Goal: Transaction & Acquisition: Book appointment/travel/reservation

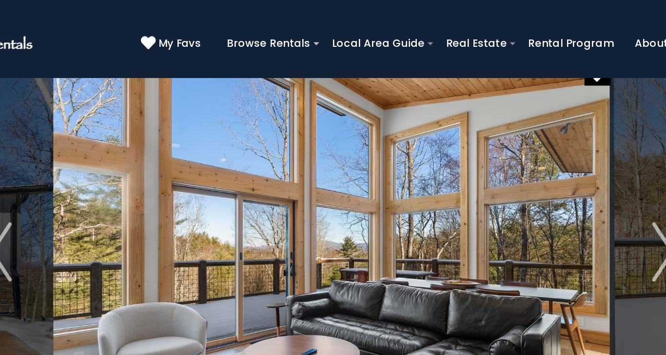
scroll to position [14, 0]
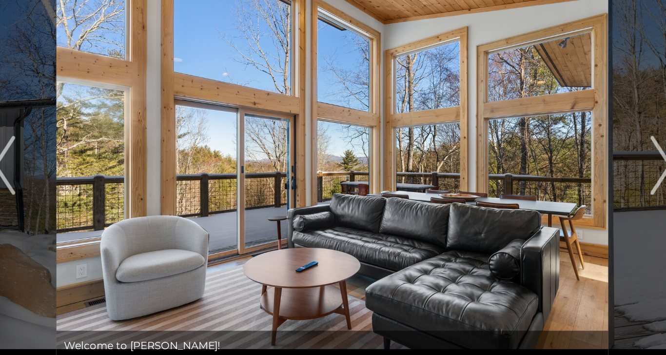
click at [546, 165] on img "Next" at bounding box center [550, 166] width 15 height 39
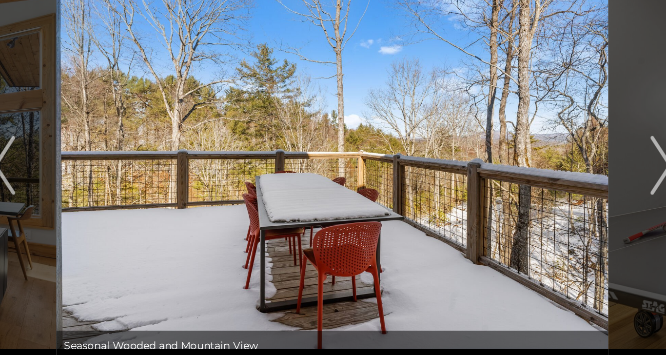
click at [546, 171] on img "Next" at bounding box center [550, 166] width 15 height 39
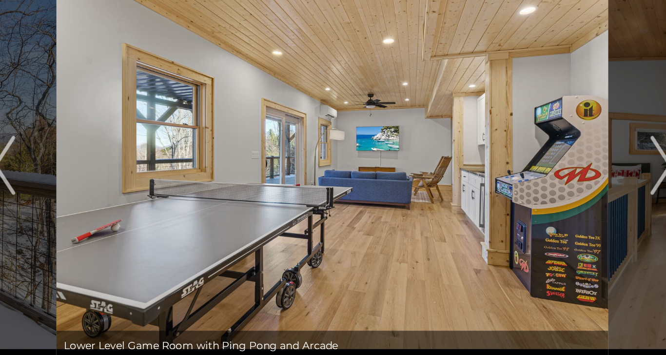
click at [550, 171] on img "Next" at bounding box center [550, 166] width 15 height 39
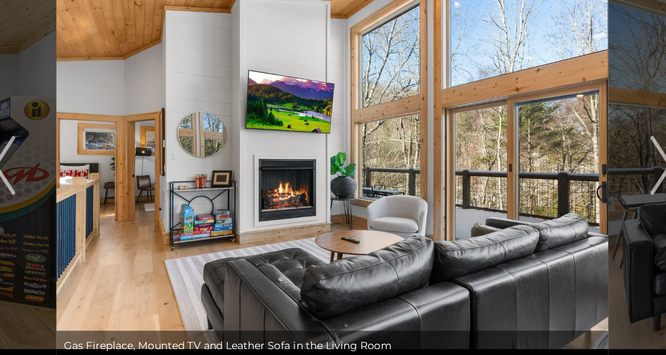
click at [544, 177] on img "Next" at bounding box center [550, 166] width 15 height 39
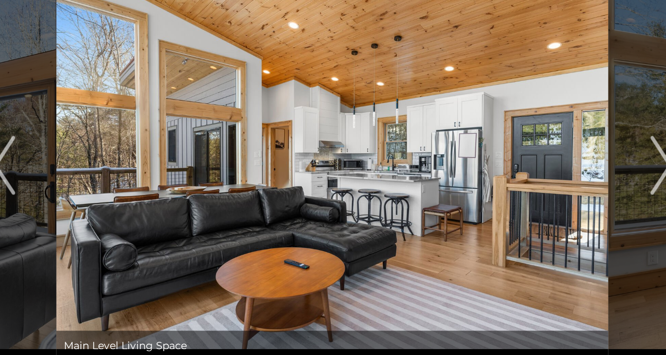
click at [544, 174] on img "Next" at bounding box center [550, 166] width 15 height 39
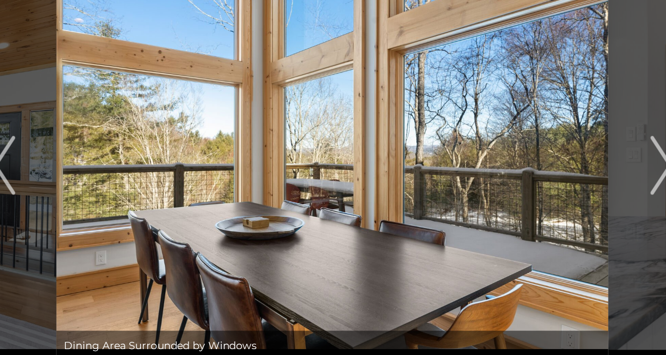
click at [544, 173] on img "Next" at bounding box center [550, 166] width 15 height 39
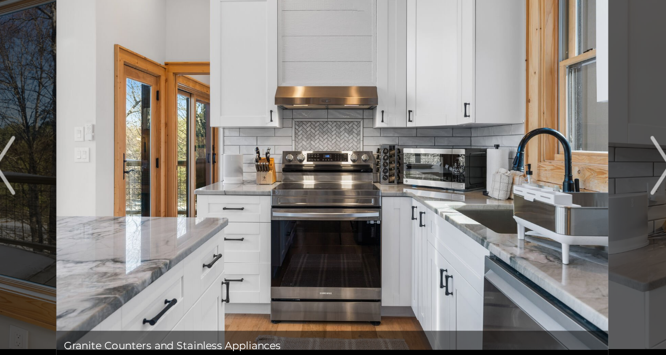
click at [543, 174] on button "Next" at bounding box center [550, 166] width 69 height 258
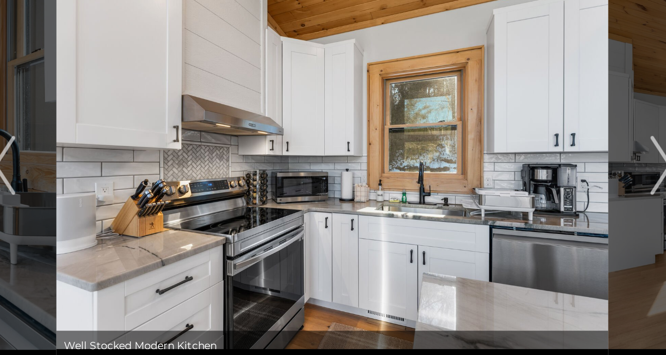
click at [554, 173] on img "Next" at bounding box center [550, 166] width 15 height 39
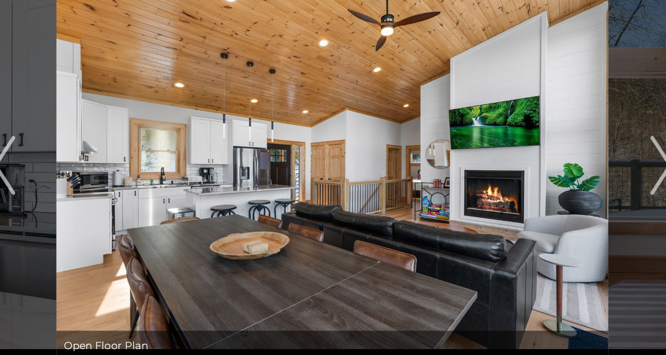
click at [552, 165] on img "Next" at bounding box center [550, 166] width 15 height 39
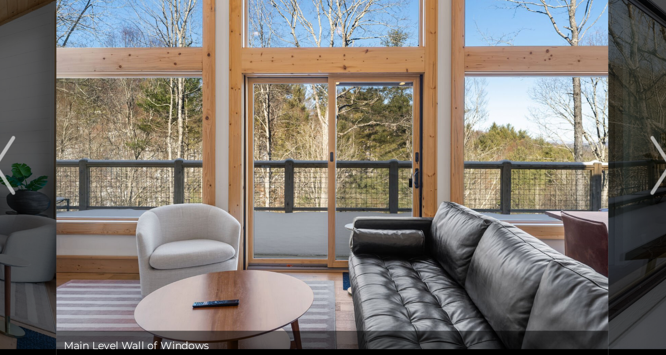
click at [127, 177] on button "Previous" at bounding box center [114, 166] width 69 height 258
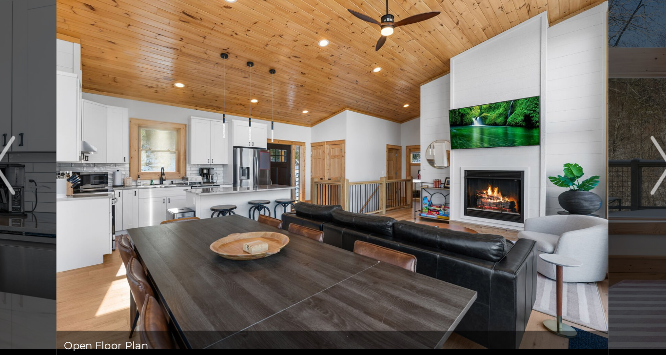
click at [552, 163] on img "Next" at bounding box center [550, 166] width 15 height 39
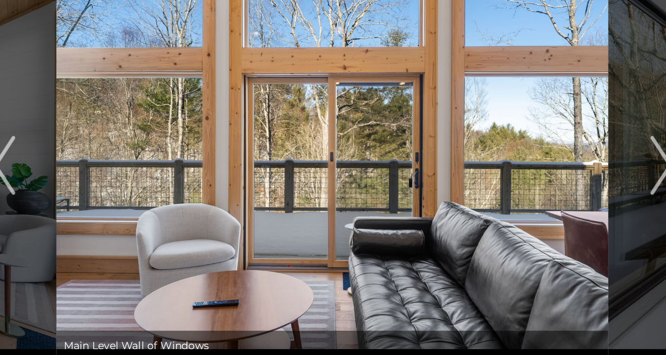
click at [547, 164] on img "Next" at bounding box center [550, 166] width 15 height 39
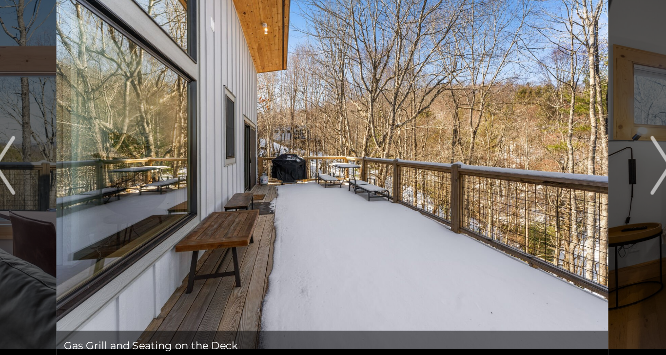
click at [541, 166] on button "Next" at bounding box center [550, 166] width 69 height 258
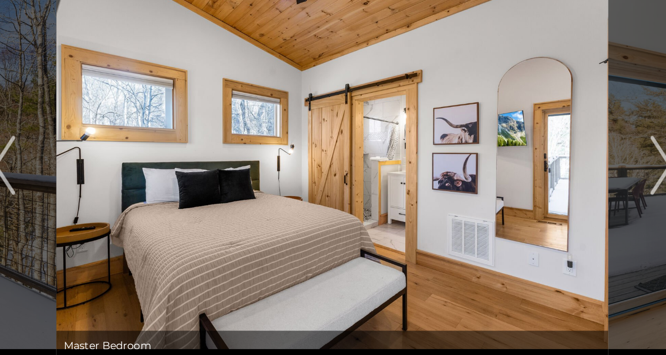
click at [539, 167] on button "Next" at bounding box center [550, 166] width 69 height 258
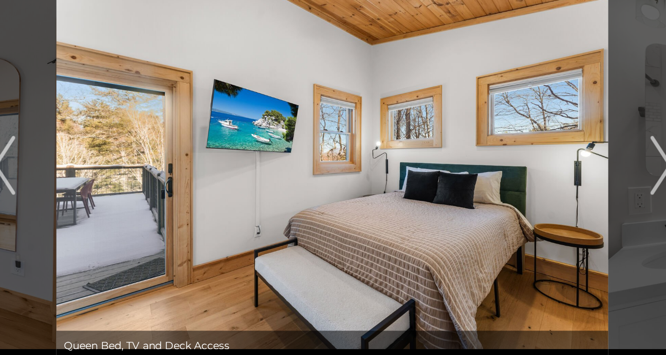
click at [535, 170] on button "Next" at bounding box center [550, 166] width 69 height 258
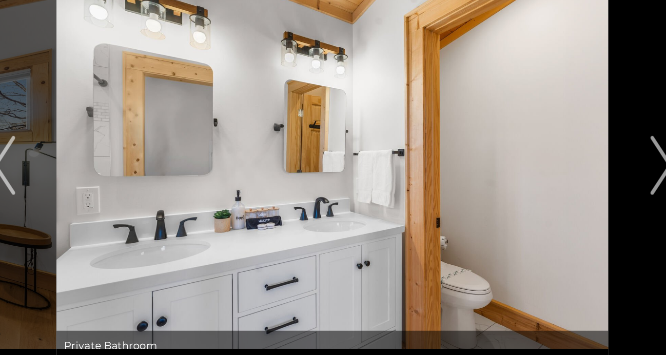
click at [534, 170] on button "Next" at bounding box center [550, 166] width 69 height 258
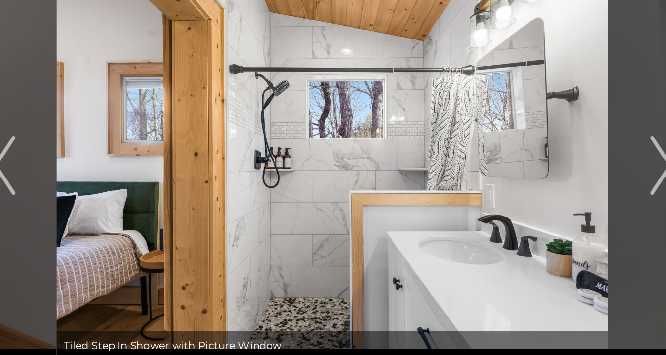
click at [534, 170] on button "Next" at bounding box center [550, 166] width 69 height 258
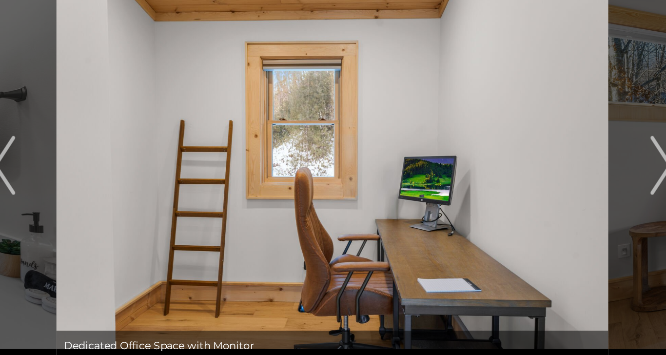
click at [534, 170] on button "Next" at bounding box center [550, 166] width 69 height 258
click at [534, 171] on button "Next" at bounding box center [550, 166] width 69 height 258
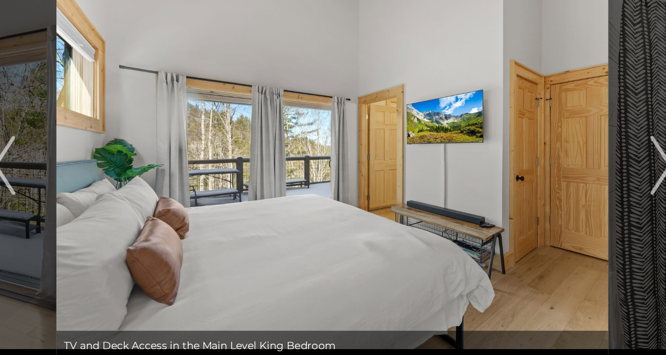
click at [534, 172] on button "Next" at bounding box center [550, 166] width 69 height 258
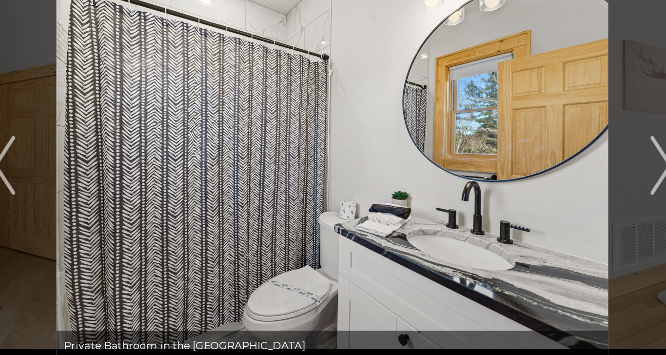
click at [535, 171] on button "Next" at bounding box center [550, 166] width 69 height 258
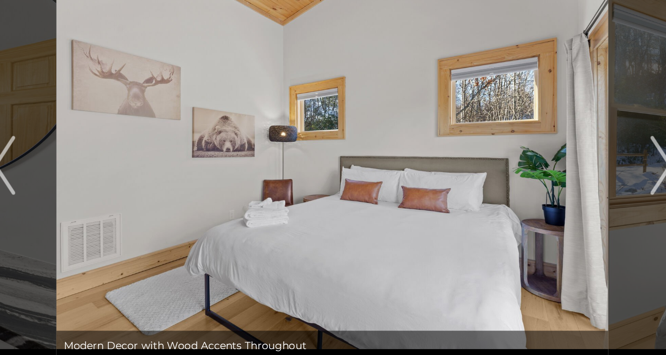
click at [535, 173] on button "Next" at bounding box center [550, 166] width 69 height 258
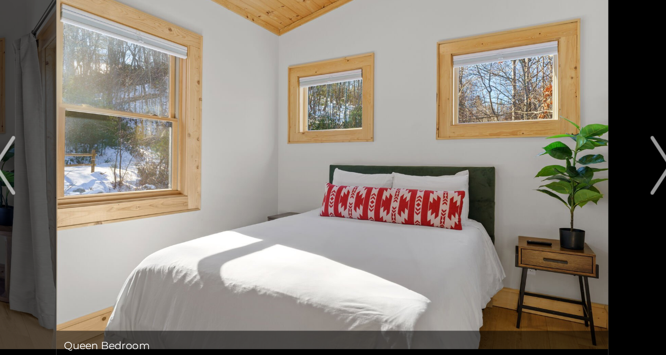
click at [535, 173] on button "Next" at bounding box center [550, 166] width 69 height 258
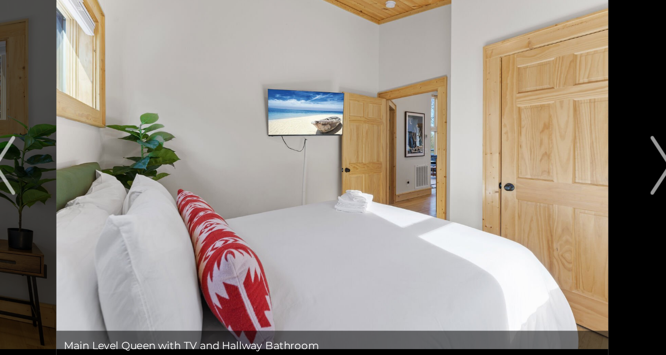
click at [535, 174] on button "Next" at bounding box center [550, 166] width 69 height 258
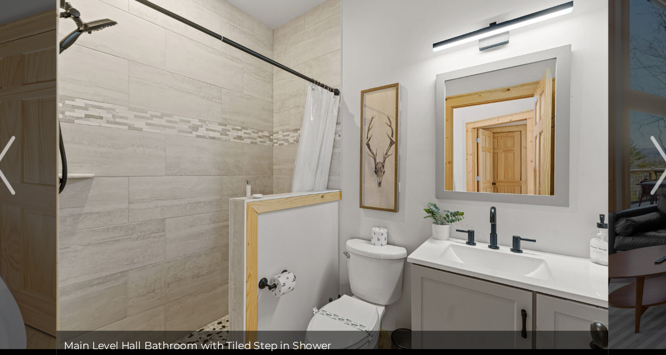
click at [535, 176] on button "Next" at bounding box center [550, 166] width 69 height 258
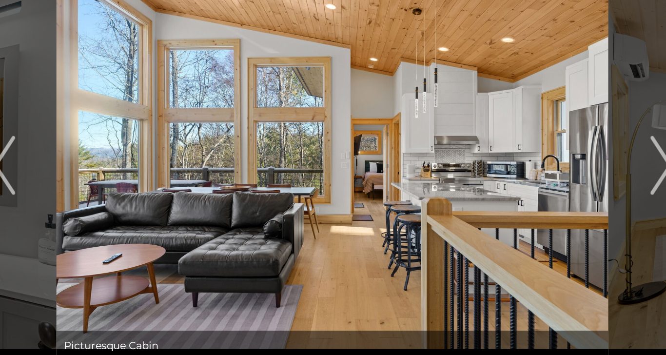
click at [535, 176] on button "Next" at bounding box center [550, 166] width 69 height 258
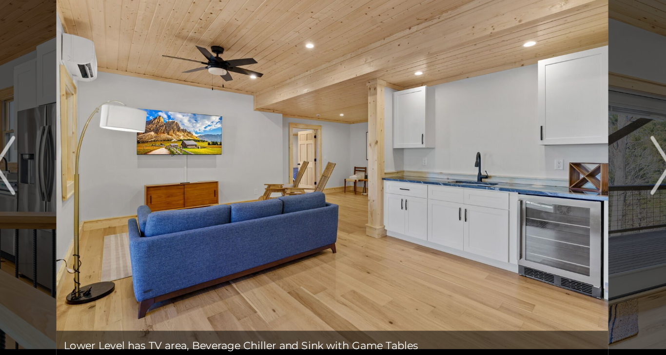
click at [536, 177] on button "Next" at bounding box center [550, 166] width 69 height 258
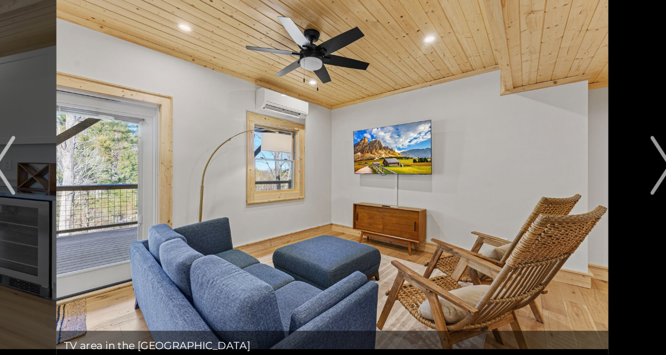
click at [535, 179] on button "Next" at bounding box center [550, 166] width 69 height 258
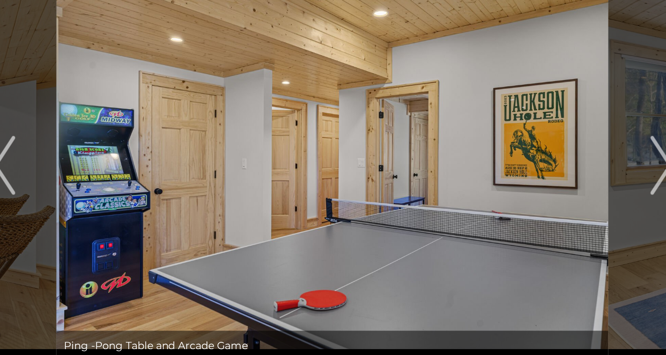
click at [535, 178] on button "Next" at bounding box center [550, 166] width 69 height 258
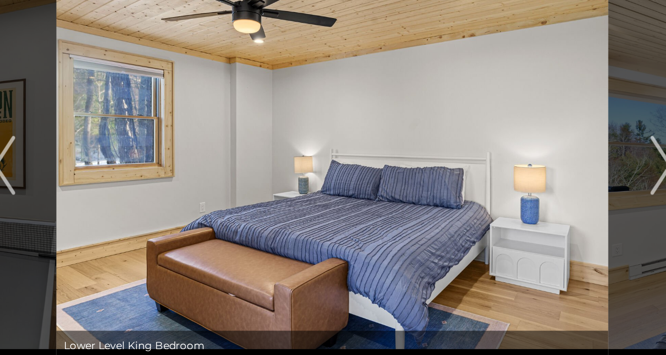
click at [534, 174] on button "Next" at bounding box center [550, 166] width 69 height 258
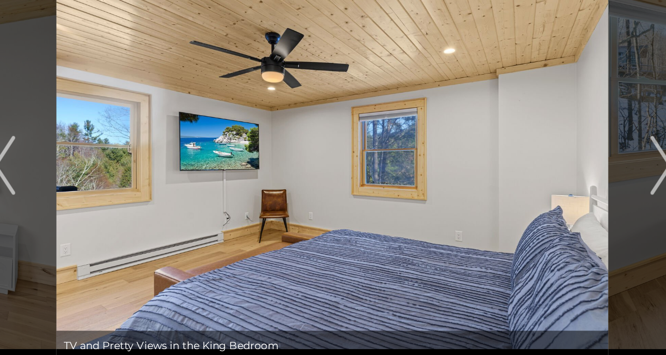
click at [535, 177] on button "Next" at bounding box center [550, 166] width 69 height 258
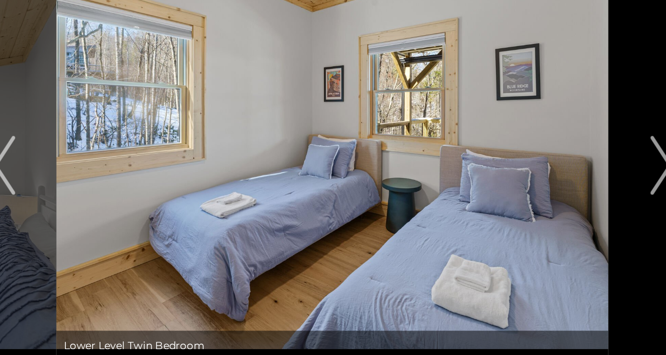
click at [535, 178] on button "Next" at bounding box center [550, 166] width 69 height 258
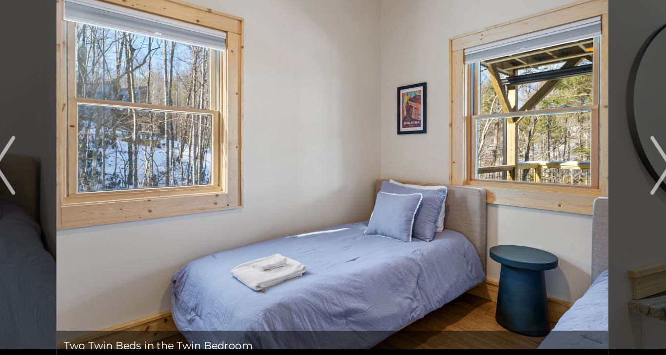
click at [535, 177] on button "Next" at bounding box center [550, 166] width 69 height 258
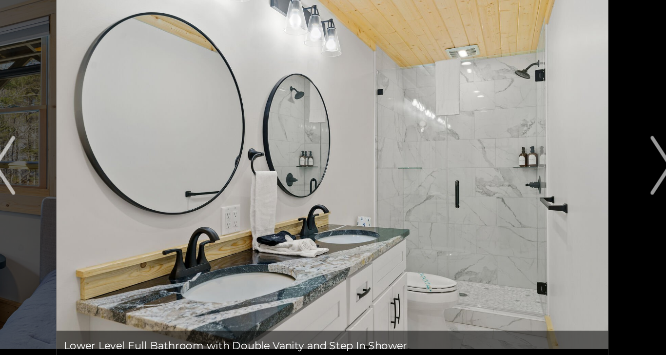
click at [535, 178] on button "Next" at bounding box center [550, 166] width 69 height 258
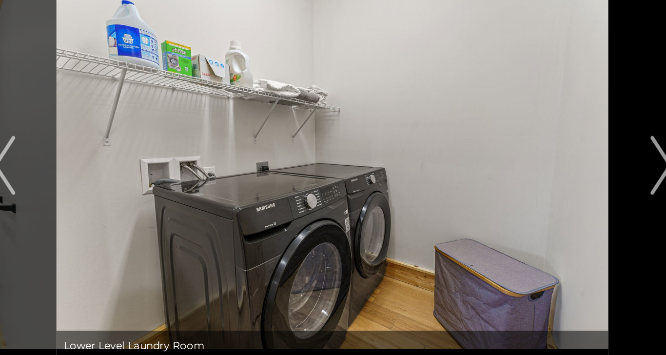
click at [534, 178] on button "Next" at bounding box center [550, 166] width 69 height 258
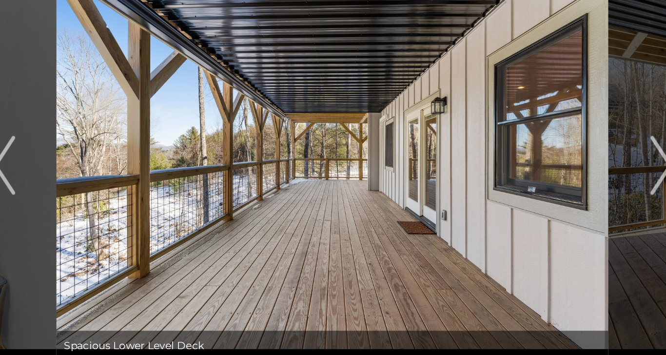
click at [534, 179] on button "Next" at bounding box center [550, 166] width 69 height 258
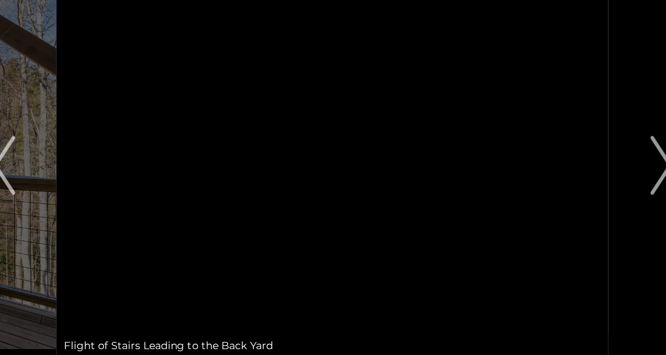
click at [534, 178] on button "Next" at bounding box center [550, 166] width 69 height 258
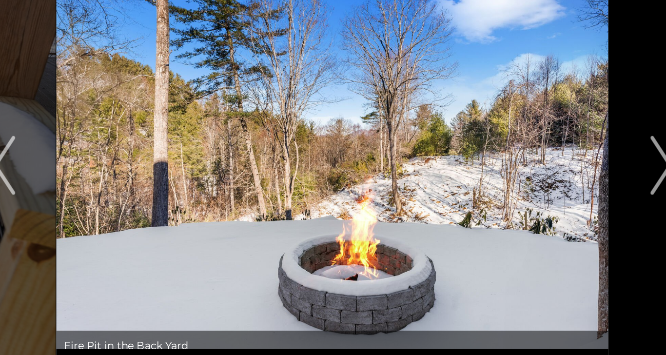
click at [535, 180] on button "Next" at bounding box center [550, 166] width 69 height 258
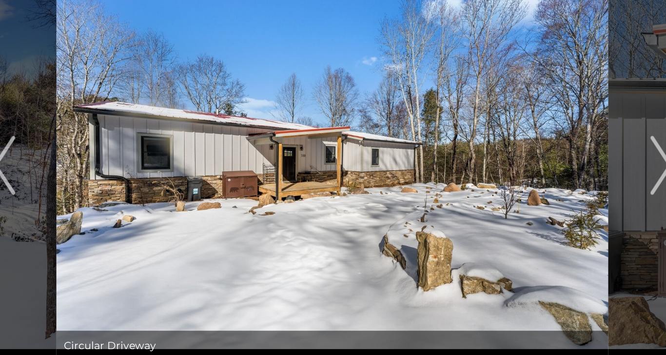
click at [535, 180] on button "Next" at bounding box center [550, 166] width 69 height 258
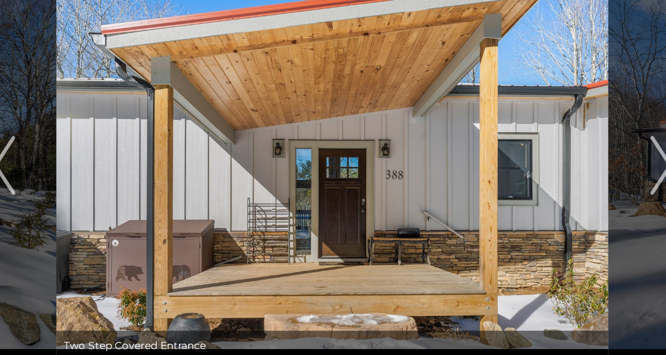
click at [535, 183] on button "Next" at bounding box center [550, 166] width 69 height 258
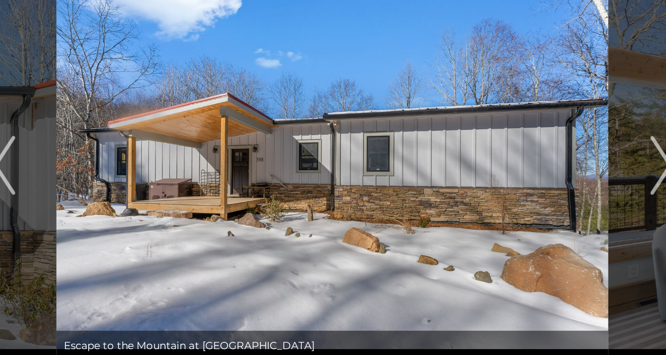
click at [535, 179] on button "Next" at bounding box center [550, 166] width 69 height 258
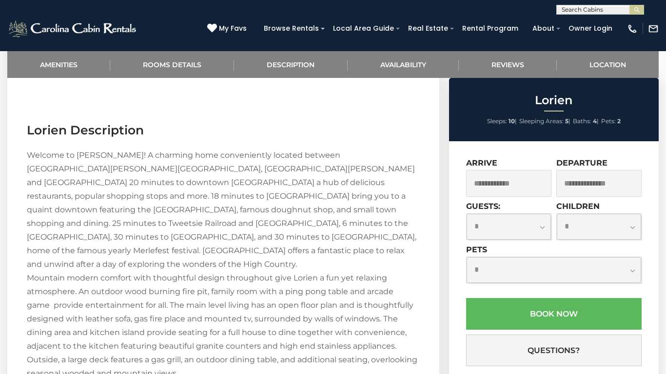
scroll to position [973, 0]
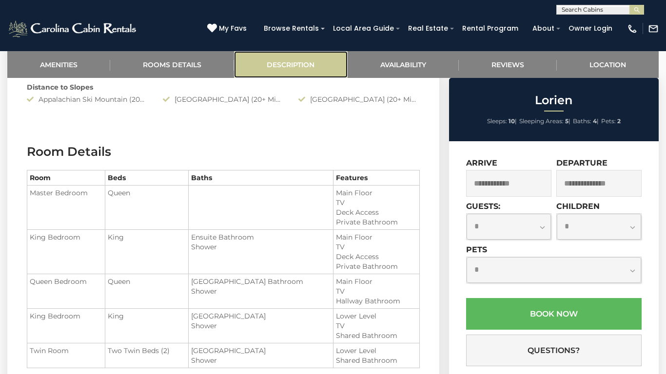
click at [297, 65] on link "Description" at bounding box center [290, 64] width 113 height 27
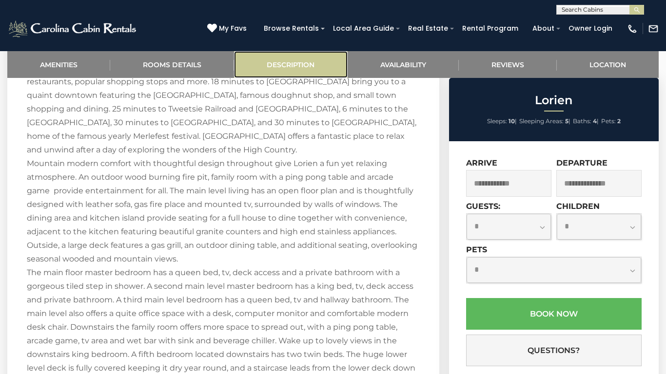
scroll to position [1090, 0]
click at [387, 268] on div "Welcome to [PERSON_NAME]! A charming home conveniently located between [GEOGRAP…" at bounding box center [223, 299] width 393 height 532
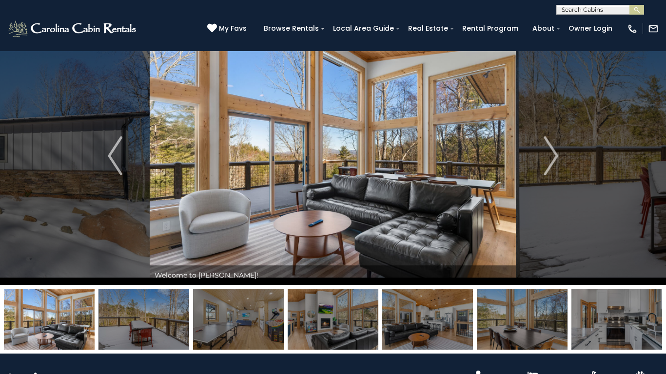
scroll to position [23, 0]
click at [552, 157] on img "Next" at bounding box center [550, 156] width 15 height 39
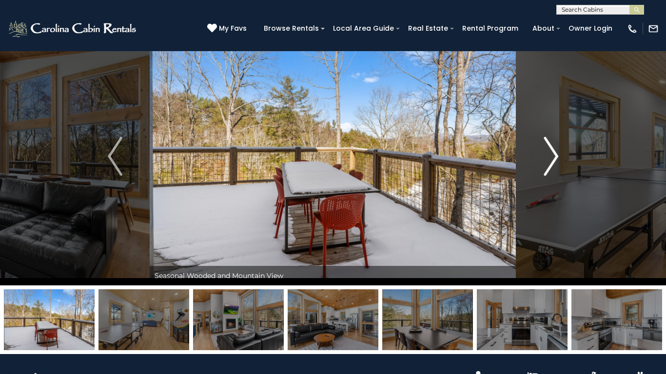
click at [554, 159] on img "Next" at bounding box center [550, 156] width 15 height 39
click at [554, 162] on img "Next" at bounding box center [550, 156] width 15 height 39
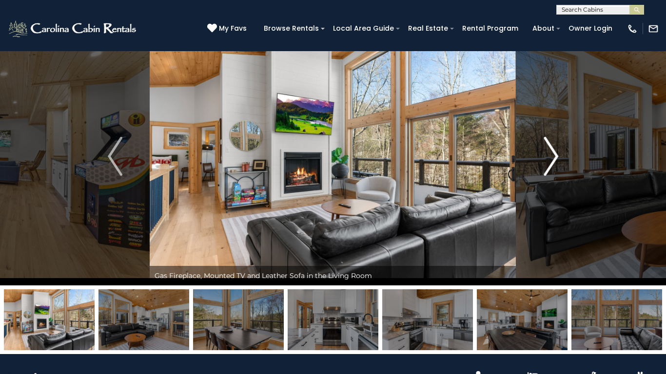
click at [551, 166] on img "Next" at bounding box center [550, 156] width 15 height 39
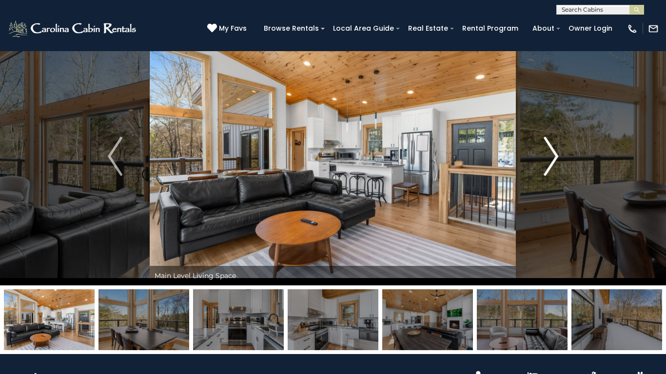
click at [554, 169] on img "Next" at bounding box center [550, 156] width 15 height 39
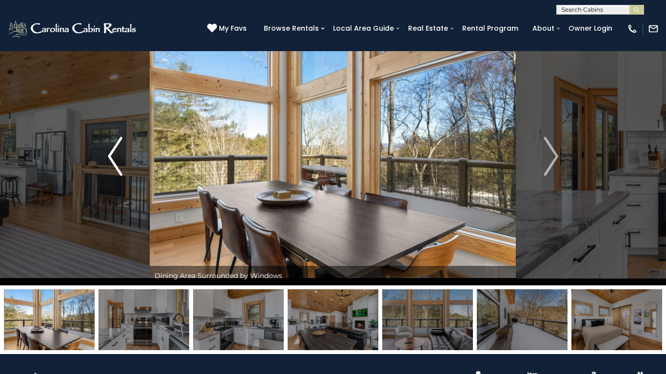
click at [111, 165] on img "Previous" at bounding box center [115, 156] width 15 height 39
click at [110, 162] on img "Previous" at bounding box center [115, 156] width 15 height 39
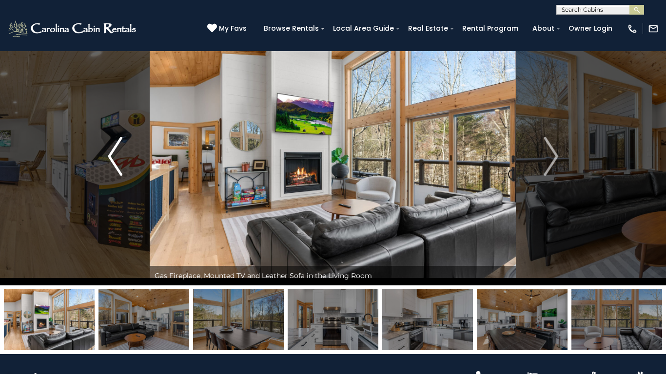
click at [119, 169] on img "Previous" at bounding box center [115, 156] width 15 height 39
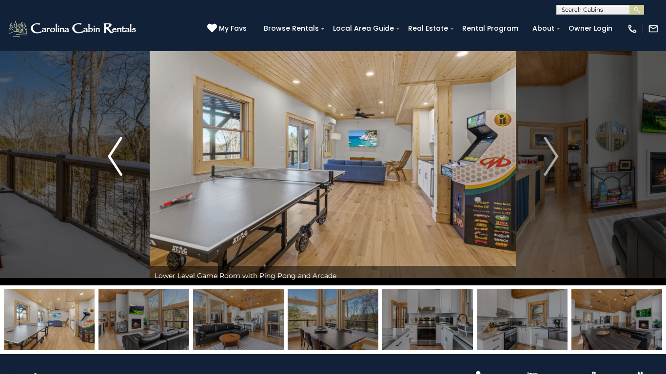
click at [123, 169] on button "Previous" at bounding box center [114, 156] width 69 height 258
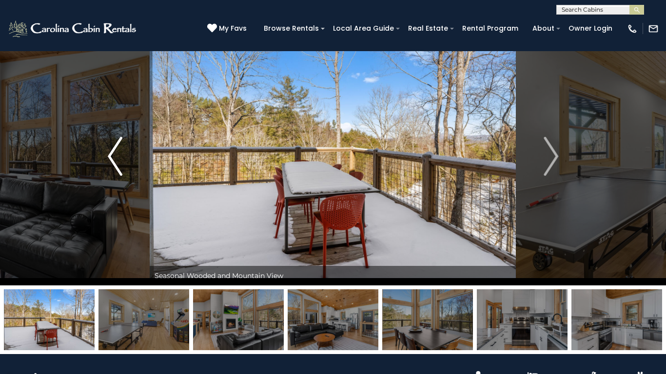
click at [128, 169] on button "Previous" at bounding box center [114, 156] width 69 height 258
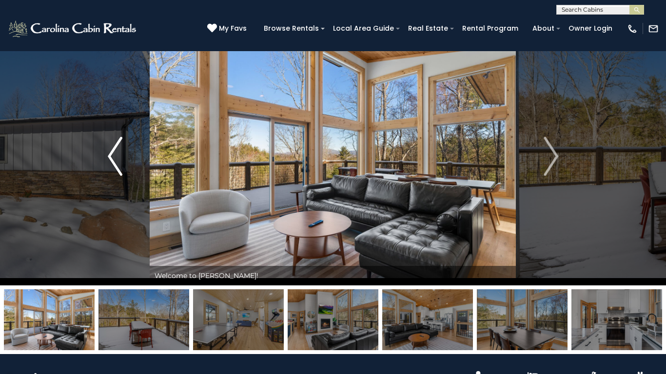
click at [126, 170] on button "Previous" at bounding box center [114, 156] width 69 height 258
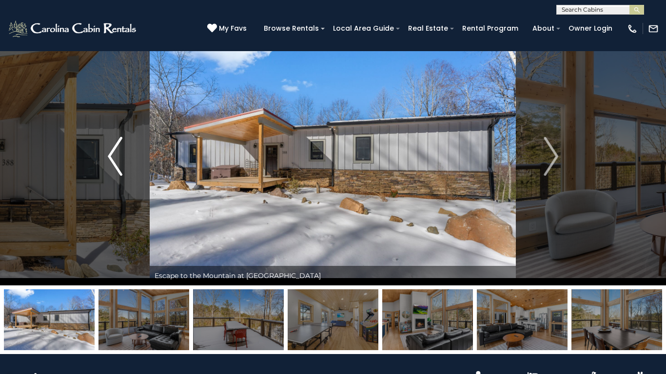
click at [123, 174] on button "Previous" at bounding box center [114, 156] width 69 height 258
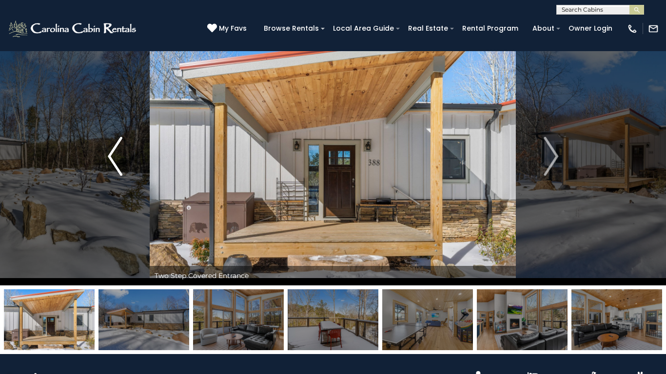
click at [121, 185] on button "Previous" at bounding box center [114, 156] width 69 height 258
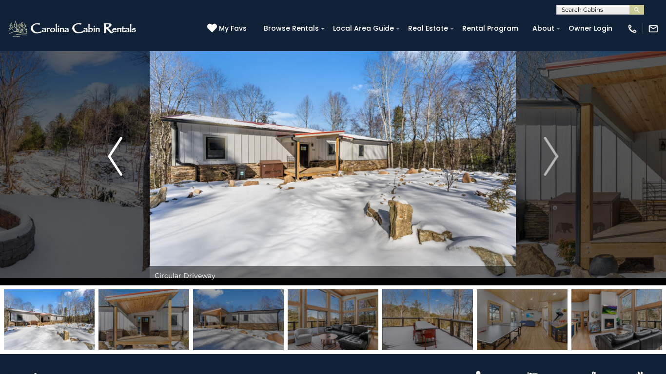
click at [121, 172] on img "Previous" at bounding box center [115, 156] width 15 height 39
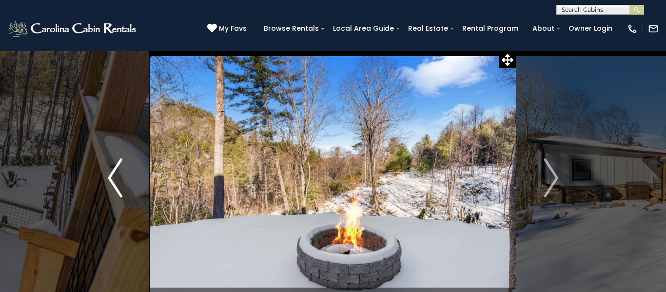
scroll to position [0, 0]
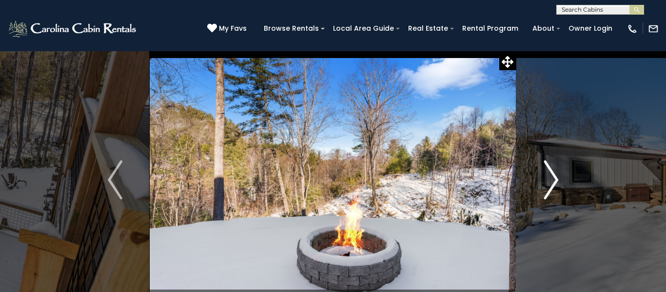
click at [540, 182] on button "Next" at bounding box center [550, 180] width 69 height 258
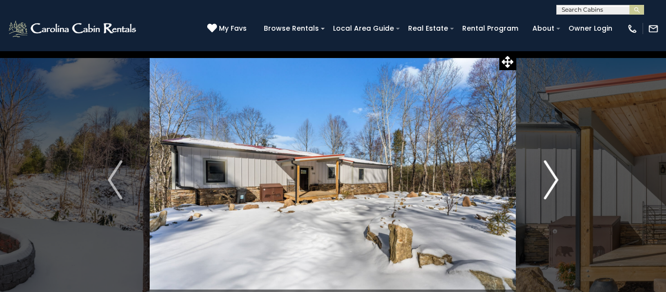
click at [554, 181] on img "Next" at bounding box center [550, 179] width 15 height 39
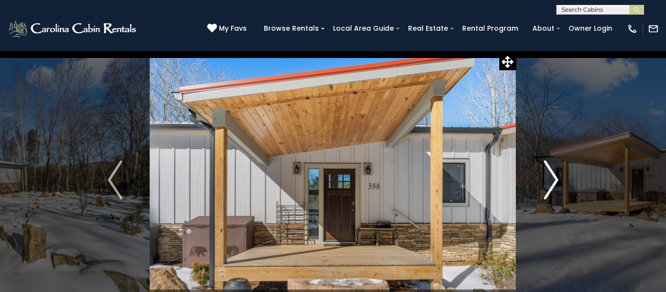
click at [555, 184] on img "Next" at bounding box center [550, 179] width 15 height 39
click at [556, 187] on img "Next" at bounding box center [550, 179] width 15 height 39
